Goal: Information Seeking & Learning: Learn about a topic

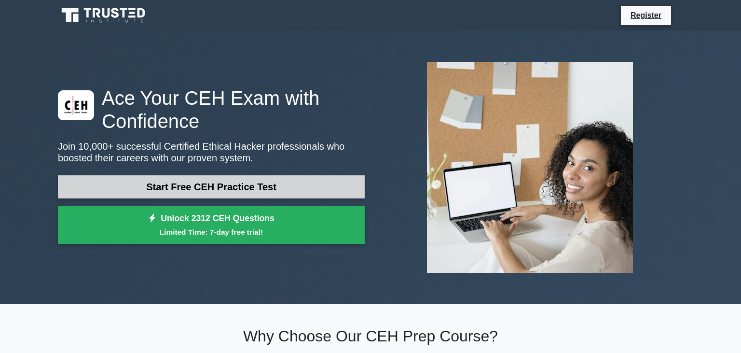
click at [152, 190] on link "Start Free CEH Practice Test" at bounding box center [211, 186] width 307 height 23
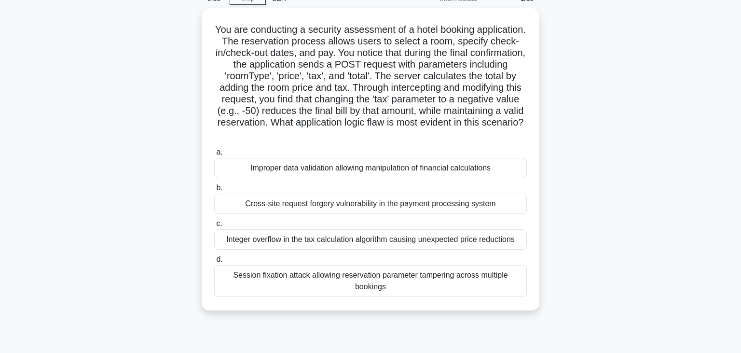
scroll to position [43, 0]
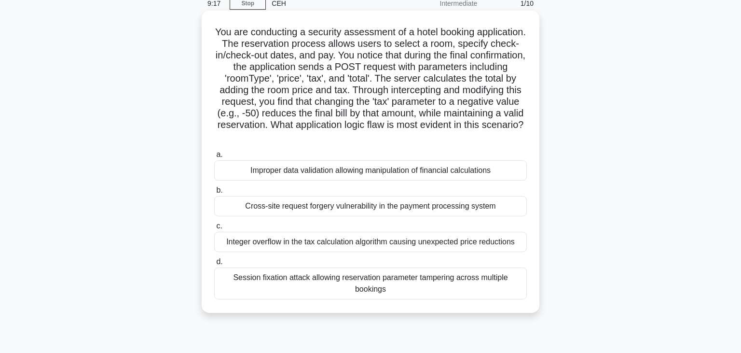
click at [499, 170] on div "Improper data validation allowing manipulation of financial calculations" at bounding box center [370, 170] width 313 height 20
click at [214, 158] on input "a. Improper data validation allowing manipulation of financial calculations" at bounding box center [214, 155] width 0 height 6
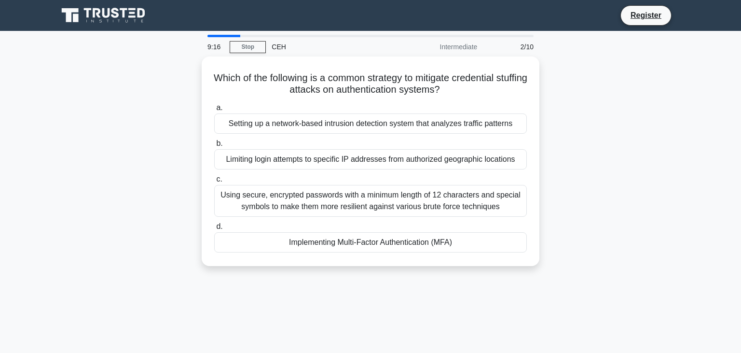
scroll to position [0, 0]
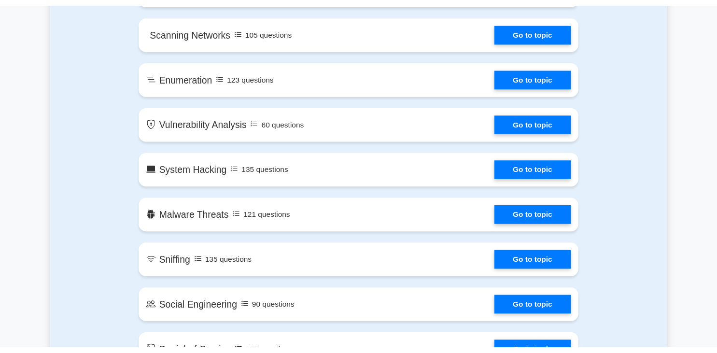
scroll to position [664, 0]
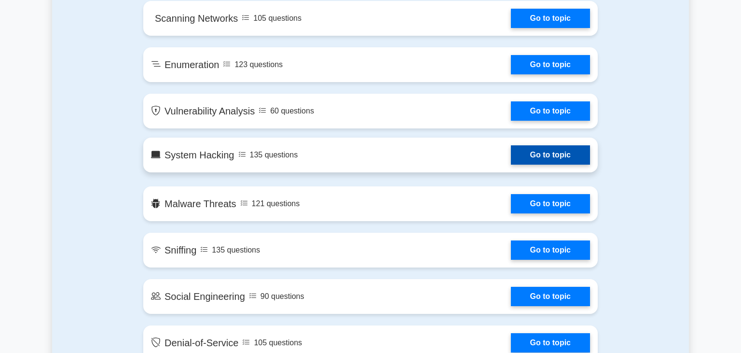
click at [530, 153] on link "Go to topic" at bounding box center [550, 154] width 79 height 19
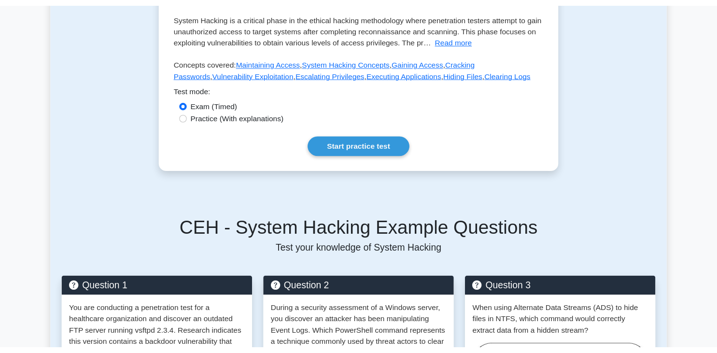
scroll to position [193, 0]
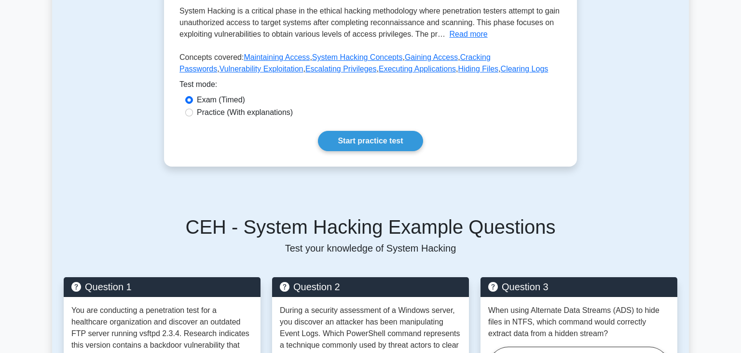
click at [197, 112] on label "Practice (With explanations)" at bounding box center [245, 113] width 96 height 12
click at [193, 112] on input "Practice (With explanations)" at bounding box center [189, 113] width 8 height 8
radio input "true"
click at [386, 138] on link "Start practice test" at bounding box center [370, 141] width 105 height 20
